Goal: Information Seeking & Learning: Learn about a topic

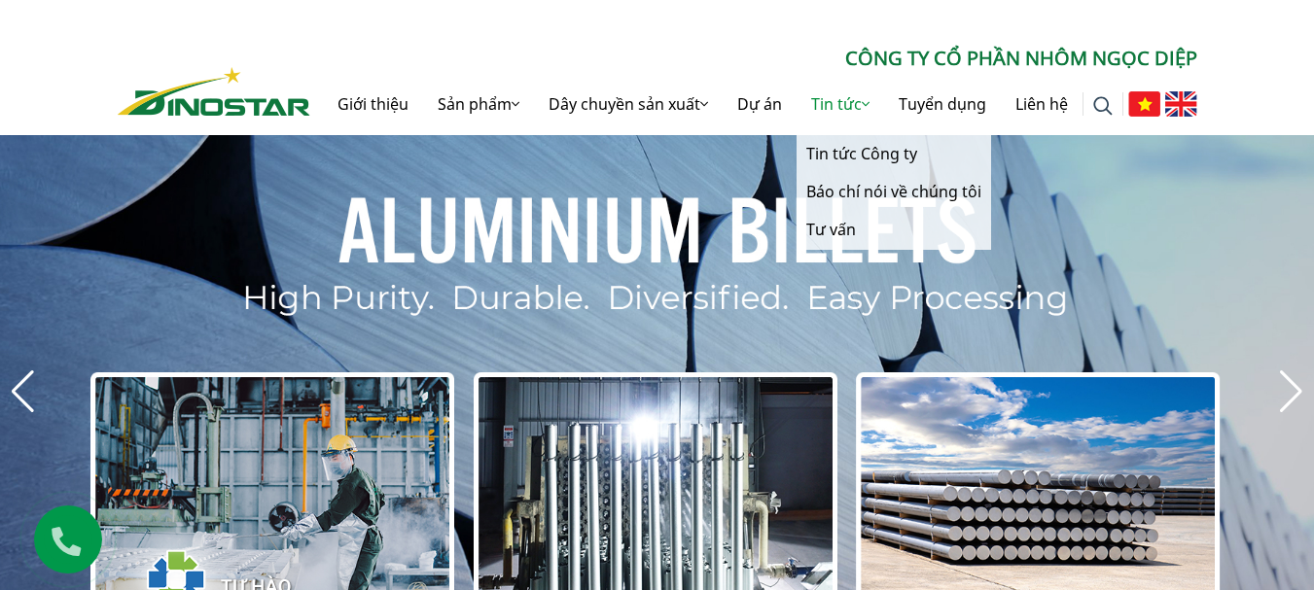
click at [837, 100] on link "Tin tức" at bounding box center [841, 104] width 88 height 62
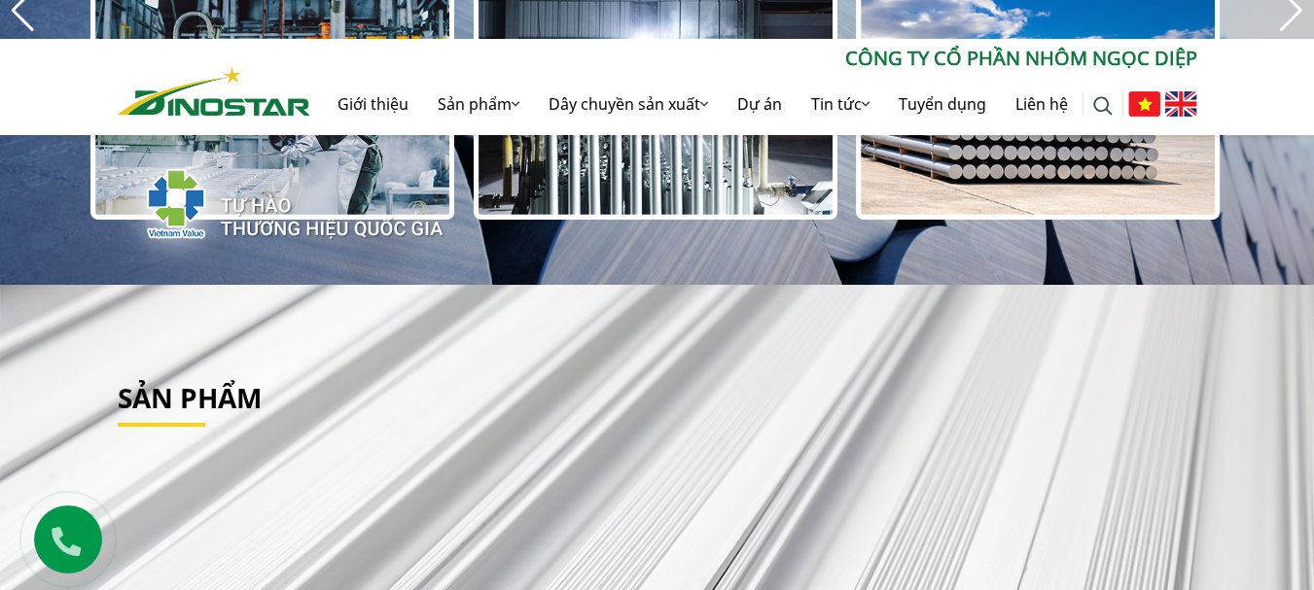
scroll to position [389, 0]
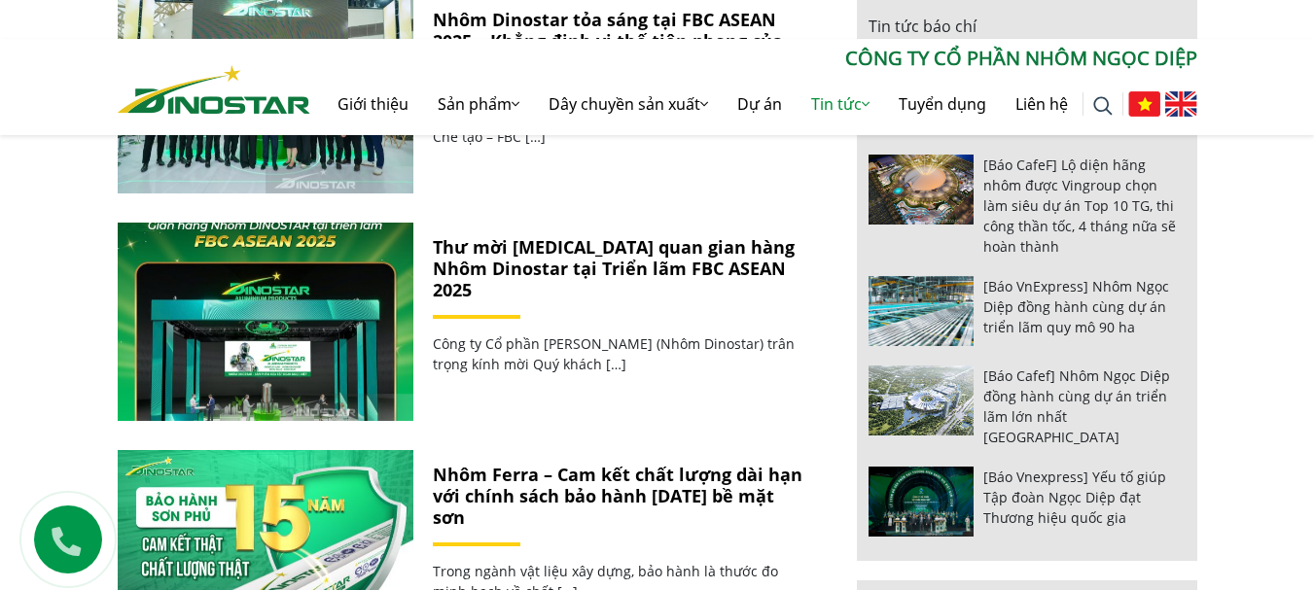
scroll to position [1070, 0]
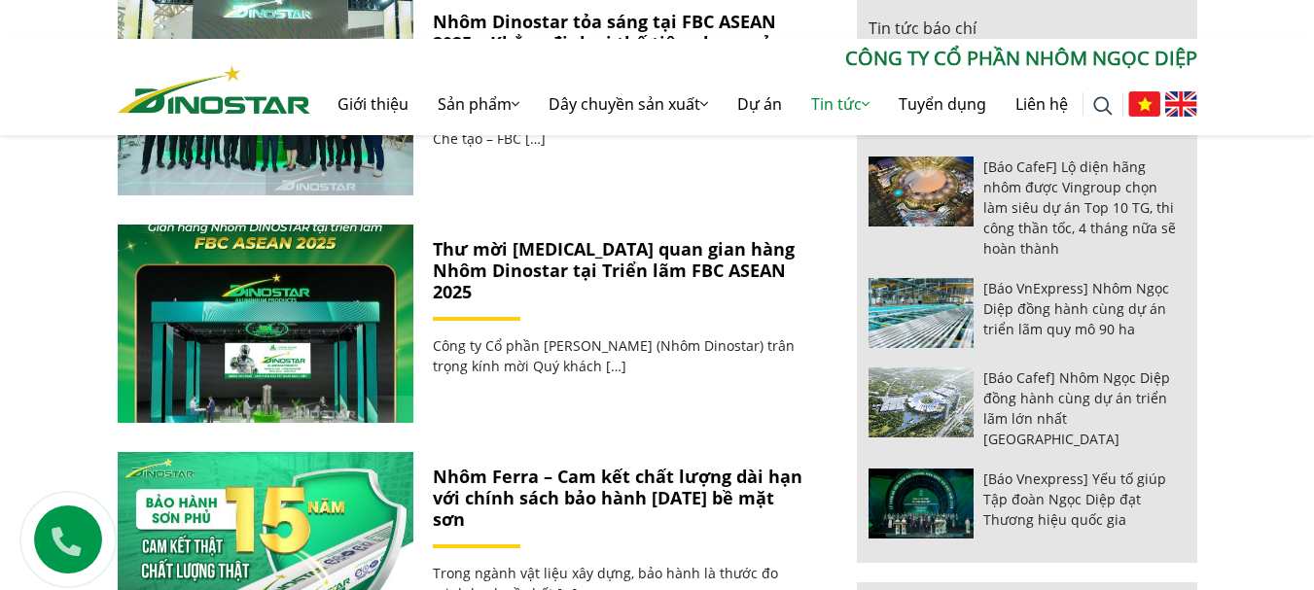
click at [576, 270] on link "Thư mời [MEDICAL_DATA] quan gian hàng Nhôm Dinostar tại Triển lãm FBC ASEAN 2025" at bounding box center [614, 269] width 362 height 65
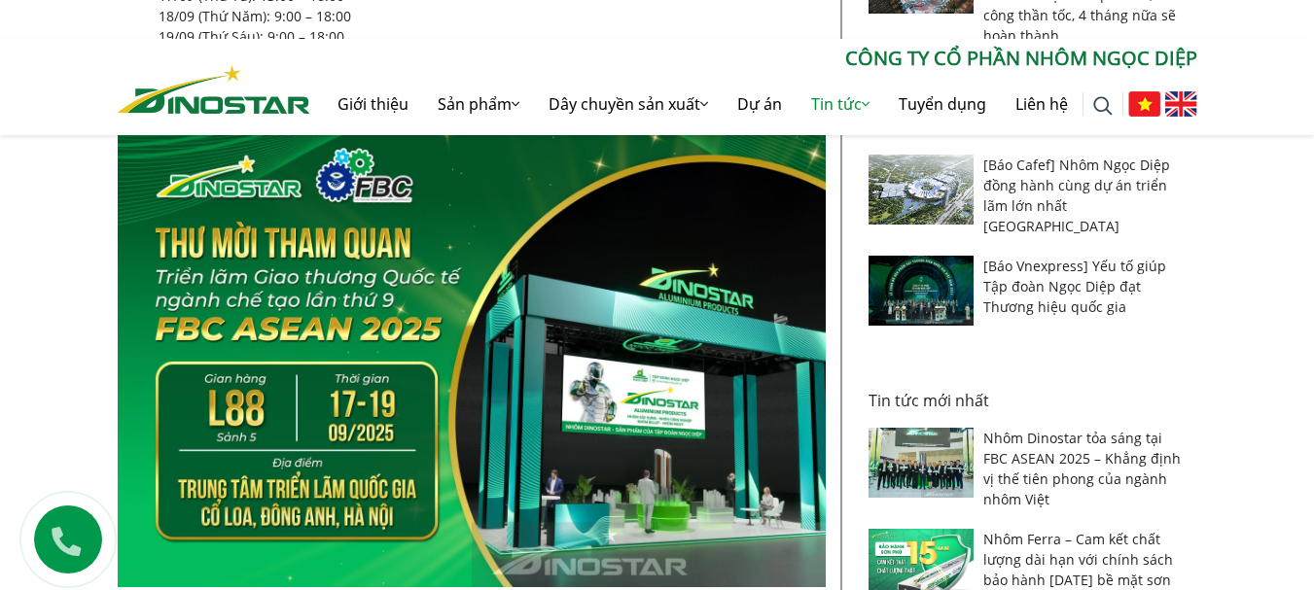
scroll to position [486, 0]
